Goal: Task Accomplishment & Management: Manage account settings

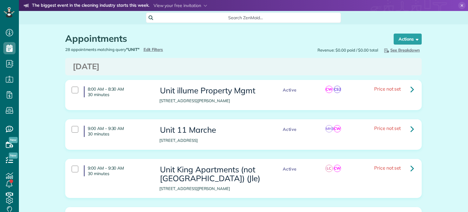
scroll to position [3, 3]
click at [150, 50] on span "Edit Filters" at bounding box center [153, 49] width 20 height 5
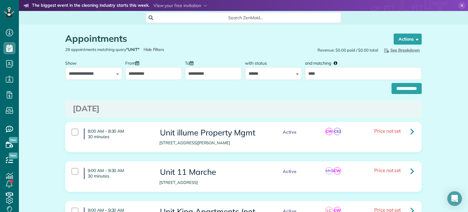
click at [148, 76] on input "**********" at bounding box center [153, 73] width 57 height 13
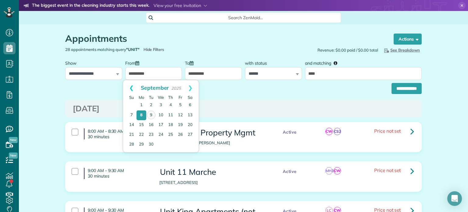
click at [132, 90] on link "Prev" at bounding box center [131, 87] width 17 height 15
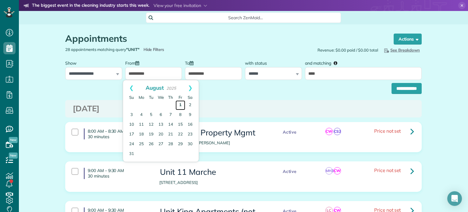
click at [178, 104] on link "1" at bounding box center [180, 105] width 10 height 10
type input "**********"
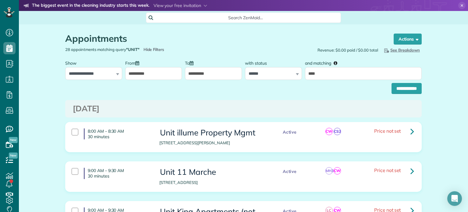
click at [218, 72] on input "**********" at bounding box center [213, 73] width 57 height 13
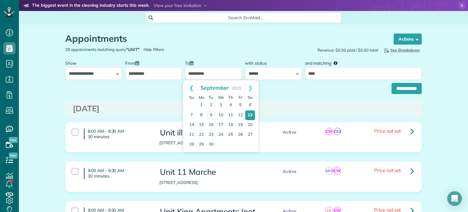
click at [192, 88] on link "Prev" at bounding box center [191, 87] width 17 height 15
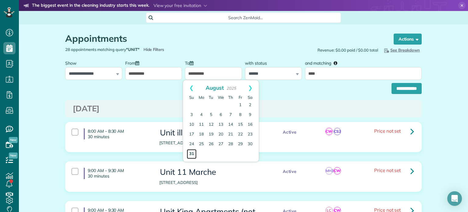
click at [194, 152] on link "31" at bounding box center [192, 154] width 10 height 10
type input "**********"
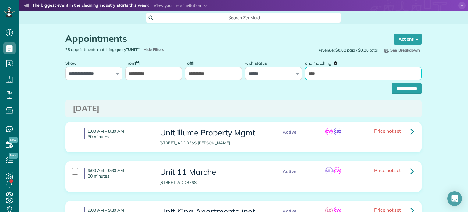
drag, startPoint x: 317, startPoint y: 70, endPoint x: 300, endPoint y: 71, distance: 17.7
click at [300, 71] on div "**********" at bounding box center [243, 68] width 359 height 23
type input "**********"
click at [399, 86] on input "**********" at bounding box center [406, 88] width 30 height 11
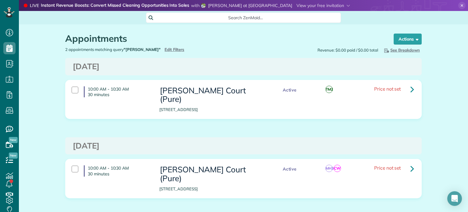
scroll to position [14, 0]
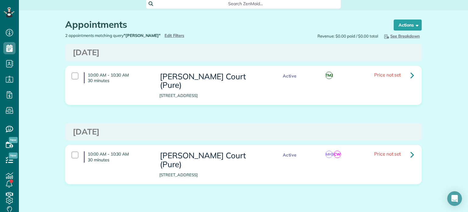
drag, startPoint x: 467, startPoint y: 78, endPoint x: 467, endPoint y: 111, distance: 32.6
click at [467, 111] on main "LIVE YOU'RE INVITED Instant Revenue Boosts: Convert Missed Cleaning Opportuniti…" at bounding box center [243, 106] width 449 height 212
click at [440, 131] on div "Appointments the List View [2 min] Schedule Changes Actions Create Appointment …" at bounding box center [243, 119] width 449 height 219
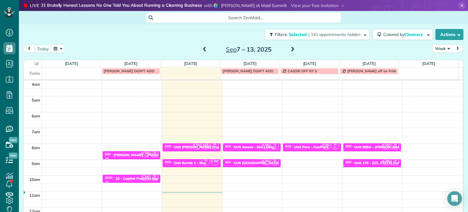
scroll to position [48, 0]
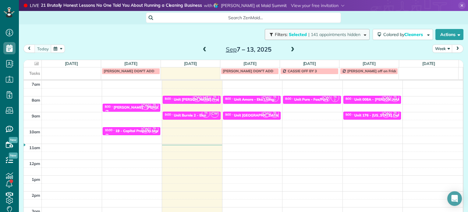
click at [349, 33] on span "| 141 appointments hidden" at bounding box center [334, 34] width 52 height 5
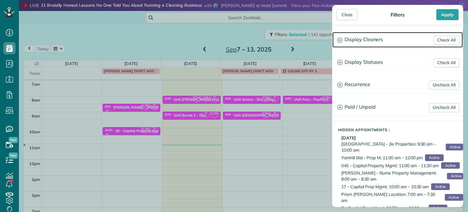
click at [389, 35] on h3 "Display Cleaners" at bounding box center [397, 40] width 130 height 16
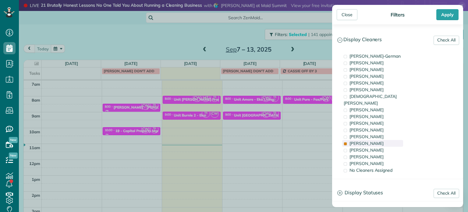
click at [368, 140] on span "Tammi Rue" at bounding box center [366, 142] width 34 height 5
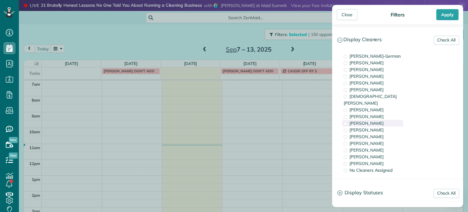
click at [361, 120] on span "Trish Langhorst" at bounding box center [366, 122] width 34 height 5
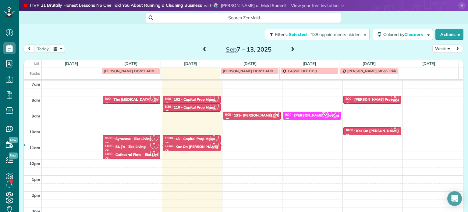
click at [141, 138] on div "Close Filters Apply Check All Display Cleaners Christina Wright-German Cassie F…" at bounding box center [234, 106] width 468 height 212
click at [125, 148] on div at bounding box center [131, 149] width 57 height 2
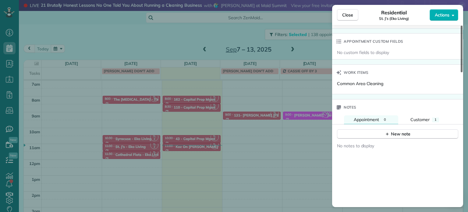
scroll to position [431, 0]
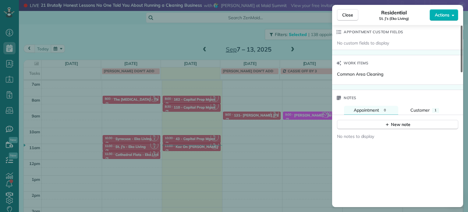
drag, startPoint x: 462, startPoint y: 48, endPoint x: 463, endPoint y: 158, distance: 110.5
click at [462, 72] on div at bounding box center [461, 49] width 2 height 47
click at [432, 109] on button "Customer 1" at bounding box center [424, 110] width 48 height 9
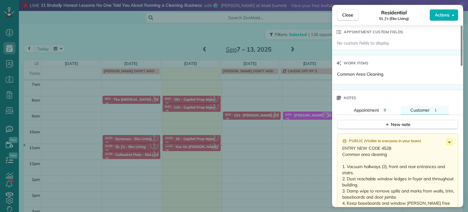
click at [453, 143] on div "Public ( Visible to everyone in your team )" at bounding box center [398, 140] width 112 height 5
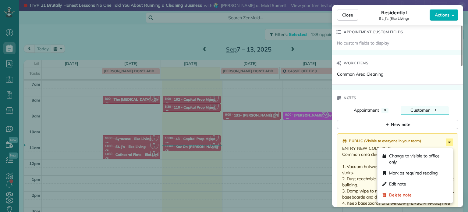
click at [450, 143] on icon at bounding box center [448, 141] width 7 height 7
click at [411, 181] on div "Edit note" at bounding box center [415, 183] width 71 height 11
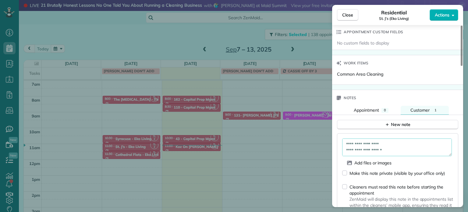
click at [398, 146] on textarea "**********" at bounding box center [397, 147] width 110 height 18
type textarea "**********"
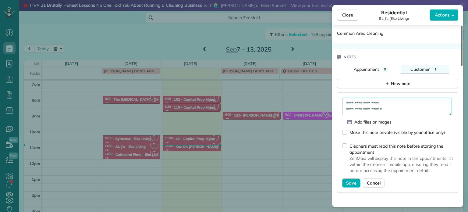
scroll to position [473, 0]
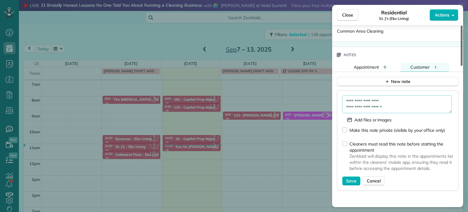
drag, startPoint x: 462, startPoint y: 140, endPoint x: 464, endPoint y: 149, distance: 9.7
click at [462, 66] on div at bounding box center [461, 46] width 2 height 40
click at [352, 181] on span "Save" at bounding box center [351, 181] width 10 height 6
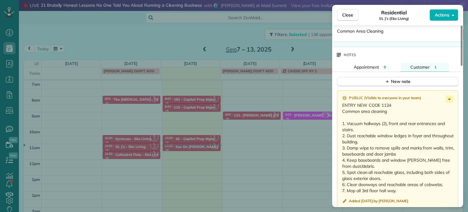
click at [211, 40] on div "Close Residential St. J’s (Eko Living) Actions Status Active St. J’s (Eko Livin…" at bounding box center [234, 106] width 468 height 212
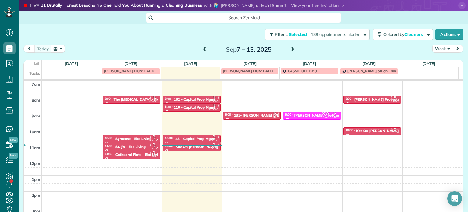
click at [202, 49] on span at bounding box center [204, 49] width 7 height 5
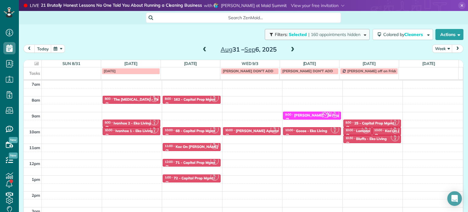
click at [347, 37] on span "| 160 appointments hidden" at bounding box center [334, 34] width 52 height 5
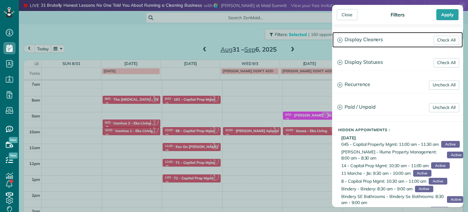
click at [363, 41] on h3 "Display Cleaners" at bounding box center [397, 40] width 130 height 16
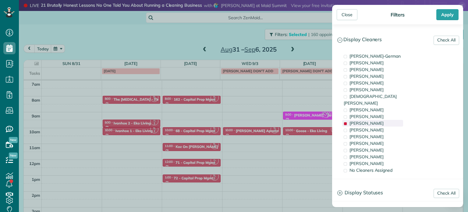
click at [371, 120] on span "Trish Langhorst" at bounding box center [366, 122] width 34 height 5
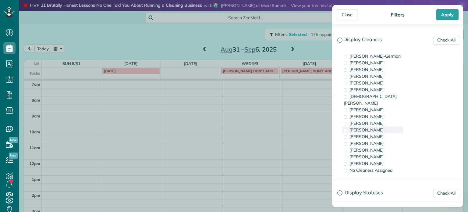
click at [373, 126] on div "Cyndi Holm" at bounding box center [372, 129] width 61 height 7
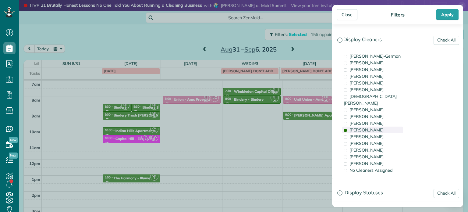
click at [362, 127] on span "Cyndi Holm" at bounding box center [366, 129] width 34 height 5
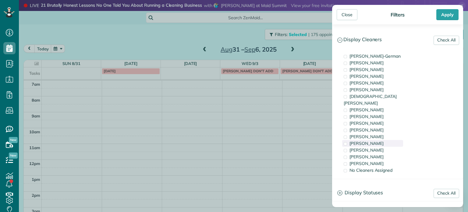
click at [368, 140] on span "Tammi Rue" at bounding box center [366, 142] width 34 height 5
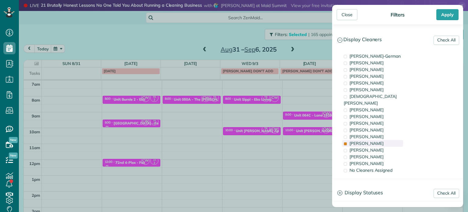
click at [355, 140] on span "Tammi Rue" at bounding box center [366, 142] width 34 height 5
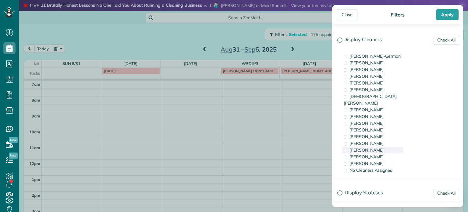
click at [361, 147] on span "Meralda Harris" at bounding box center [366, 149] width 34 height 5
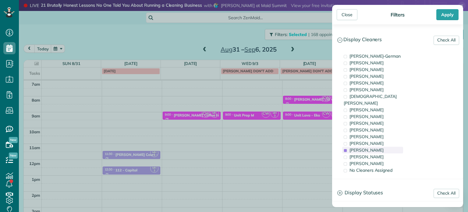
click at [361, 147] on span "Meralda Harris" at bounding box center [366, 149] width 34 height 5
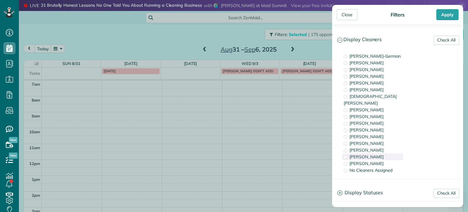
click at [367, 154] on span "Laura Chavez" at bounding box center [366, 156] width 34 height 5
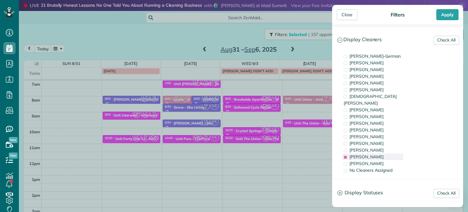
click at [367, 154] on span "Laura Chavez" at bounding box center [366, 156] width 34 height 5
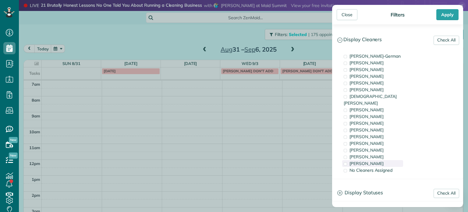
click at [370, 160] on span "Cristina Sainz" at bounding box center [366, 162] width 34 height 5
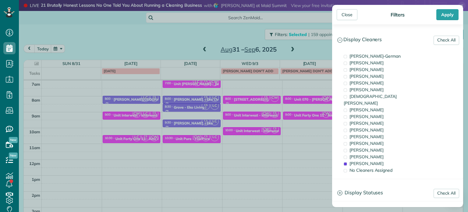
click at [305, 101] on div "Close Filters Apply Check All Display Cleaners Christina Wright-German Cassie F…" at bounding box center [234, 106] width 468 height 212
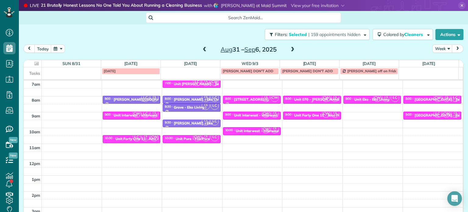
click at [303, 99] on div "Unit 070 - Emma Rae - Capital" at bounding box center [325, 99] width 63 height 4
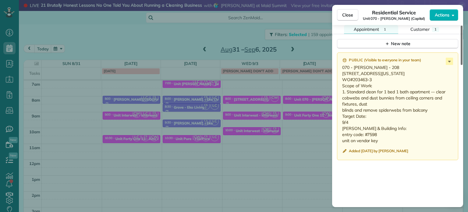
scroll to position [525, 0]
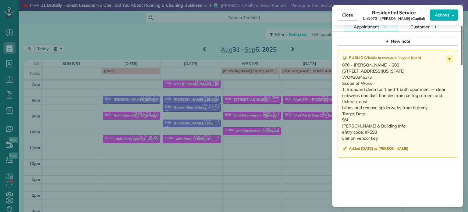
drag, startPoint x: 461, startPoint y: 62, endPoint x: 462, endPoint y: 176, distance: 113.9
click at [462, 65] on div at bounding box center [461, 45] width 2 height 39
